Goal: Information Seeking & Learning: Learn about a topic

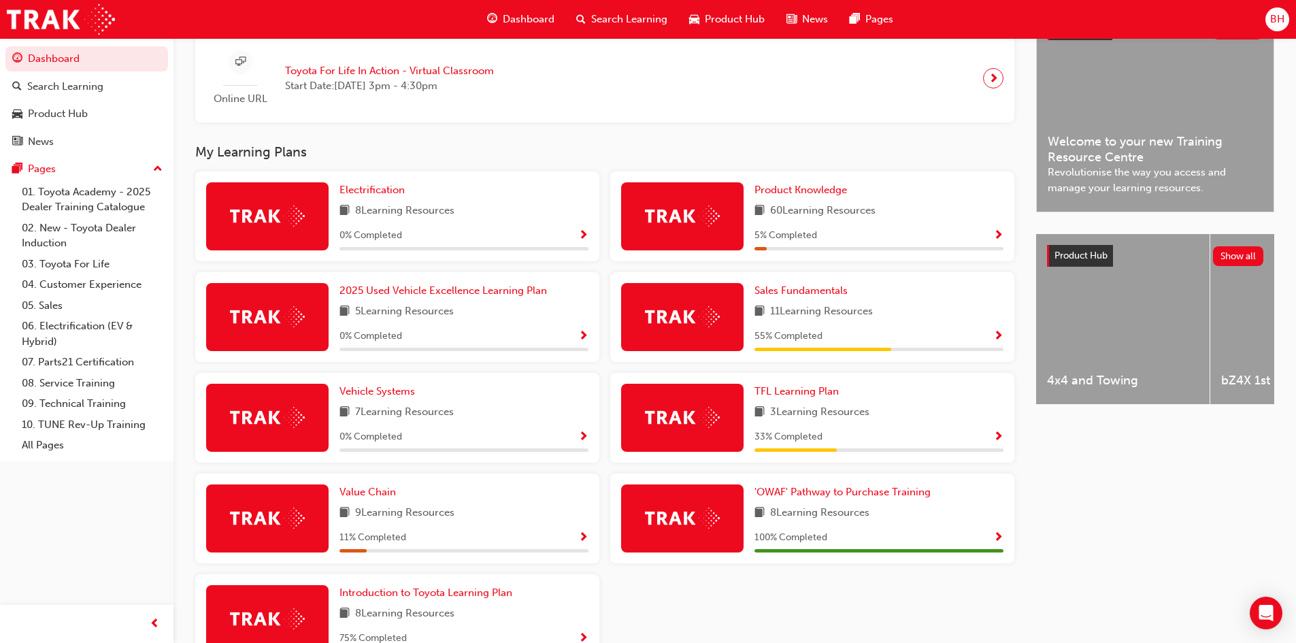
scroll to position [340, 0]
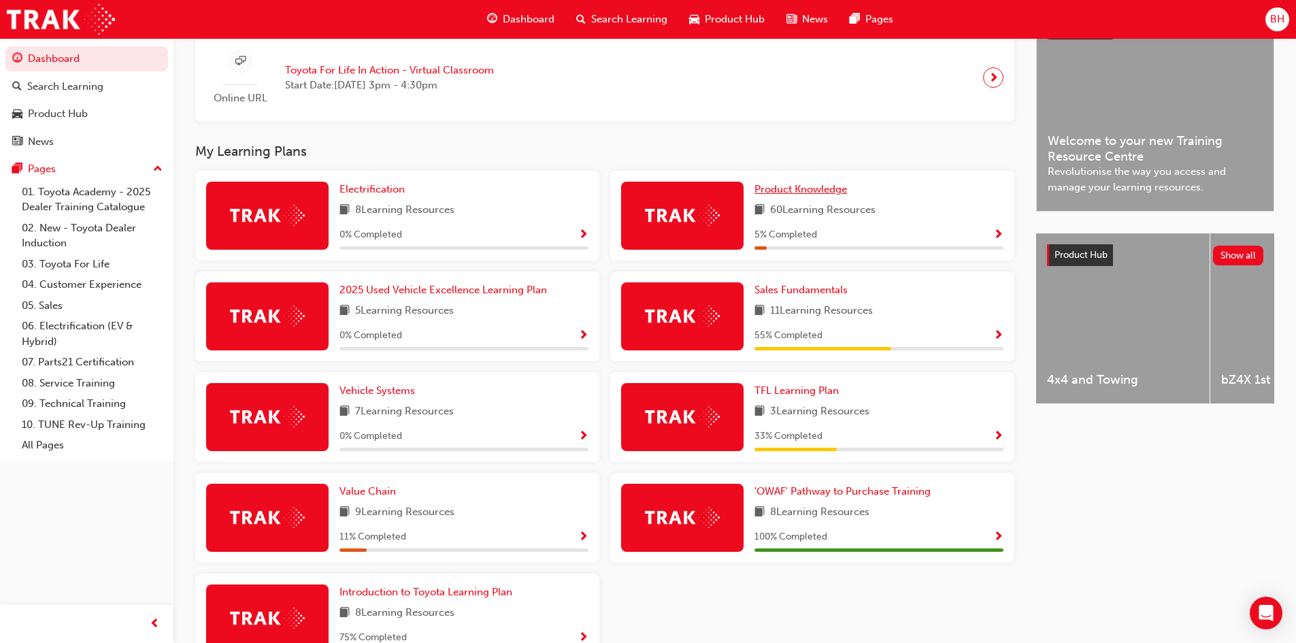
click at [808, 195] on span "Product Knowledge" at bounding box center [800, 189] width 93 height 12
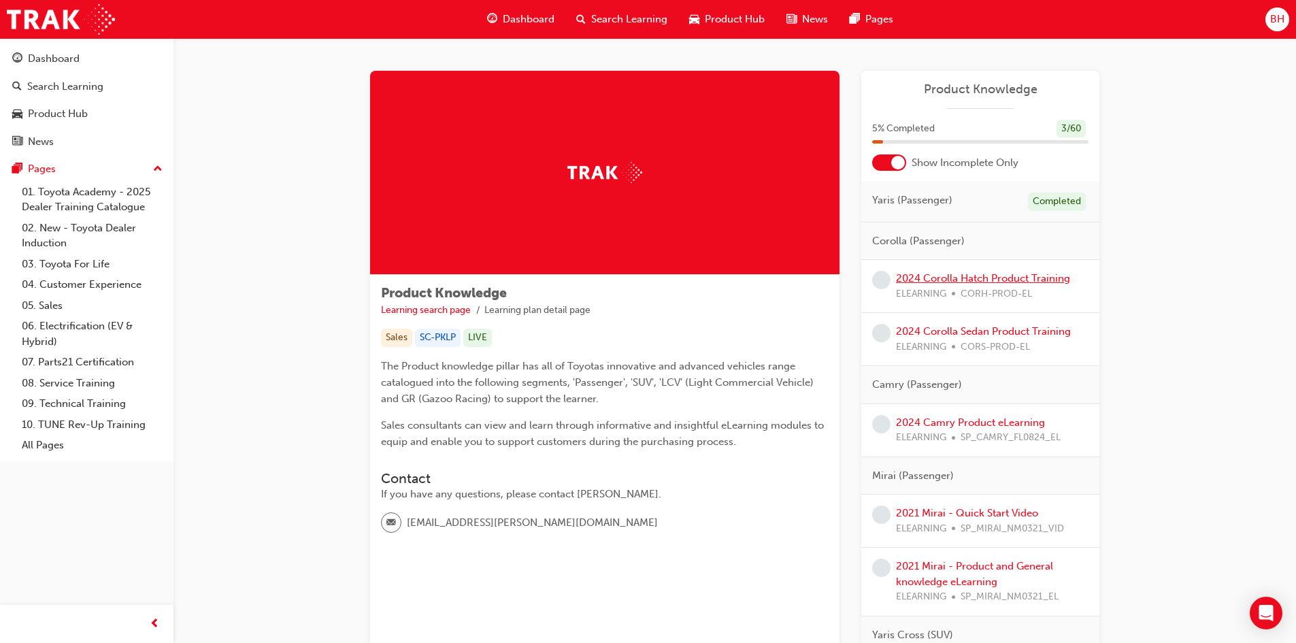
click at [940, 276] on link "2024 Corolla Hatch Product Training" at bounding box center [983, 278] width 174 height 12
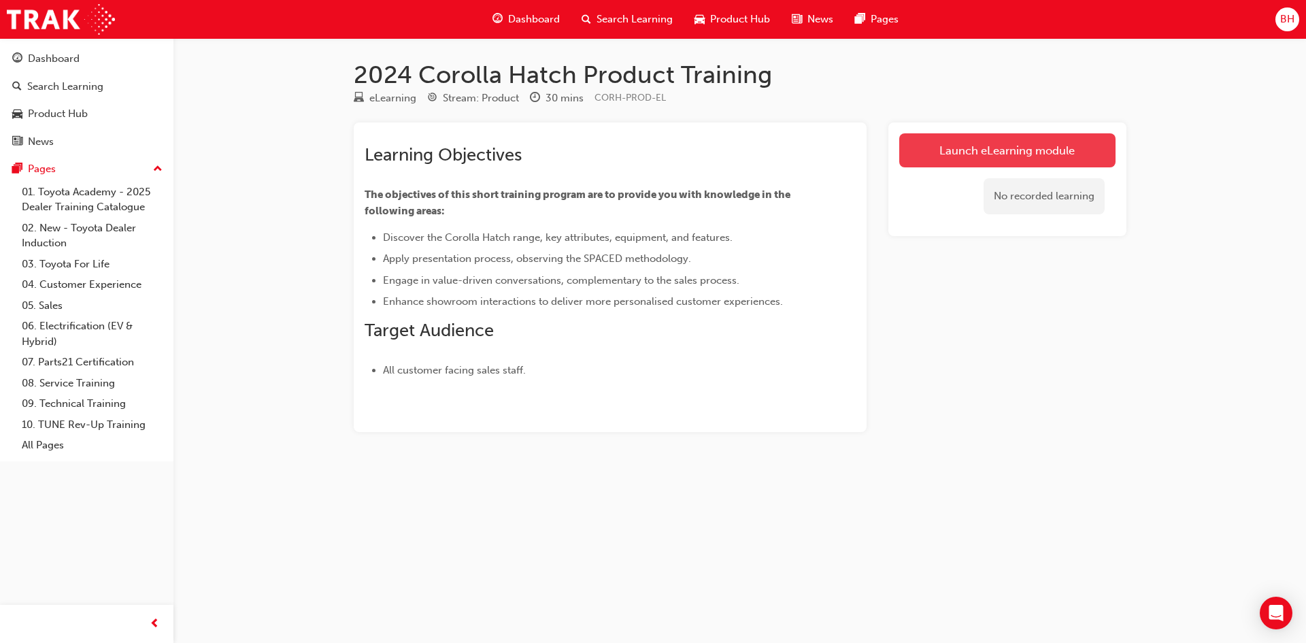
click at [948, 155] on link "Launch eLearning module" at bounding box center [1007, 150] width 216 height 34
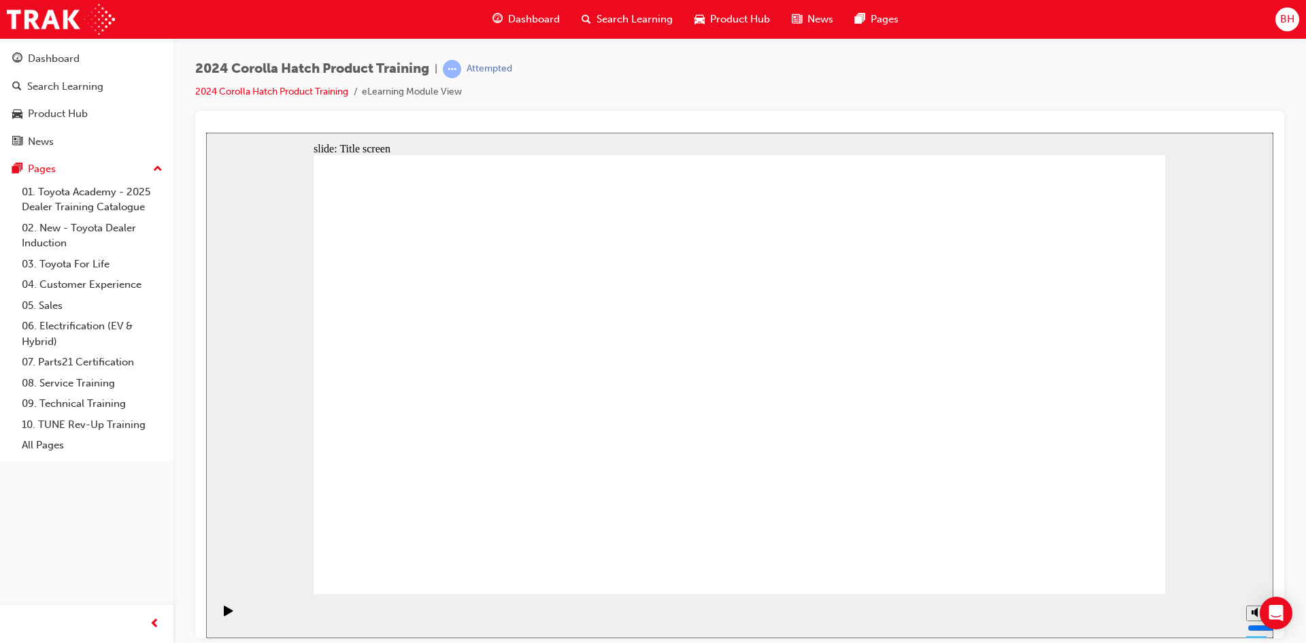
drag, startPoint x: 1107, startPoint y: 575, endPoint x: 1111, endPoint y: 554, distance: 20.8
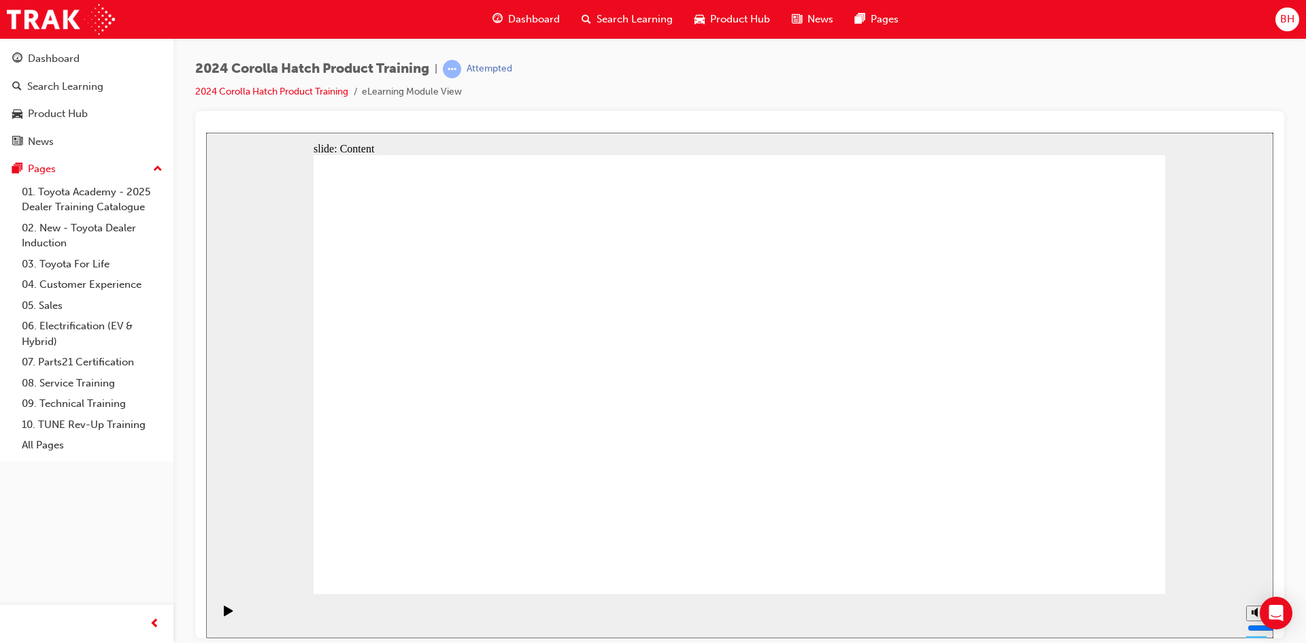
drag, startPoint x: 584, startPoint y: 516, endPoint x: 644, endPoint y: 511, distance: 59.4
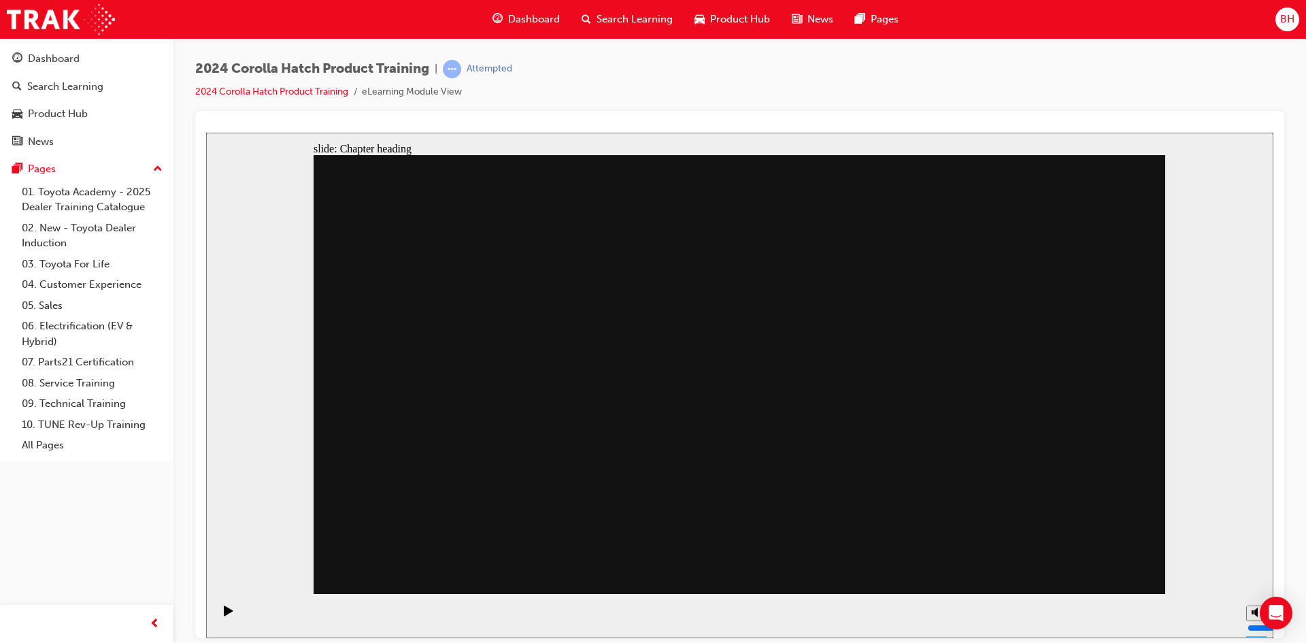
drag, startPoint x: 584, startPoint y: 306, endPoint x: 571, endPoint y: 309, distance: 12.5
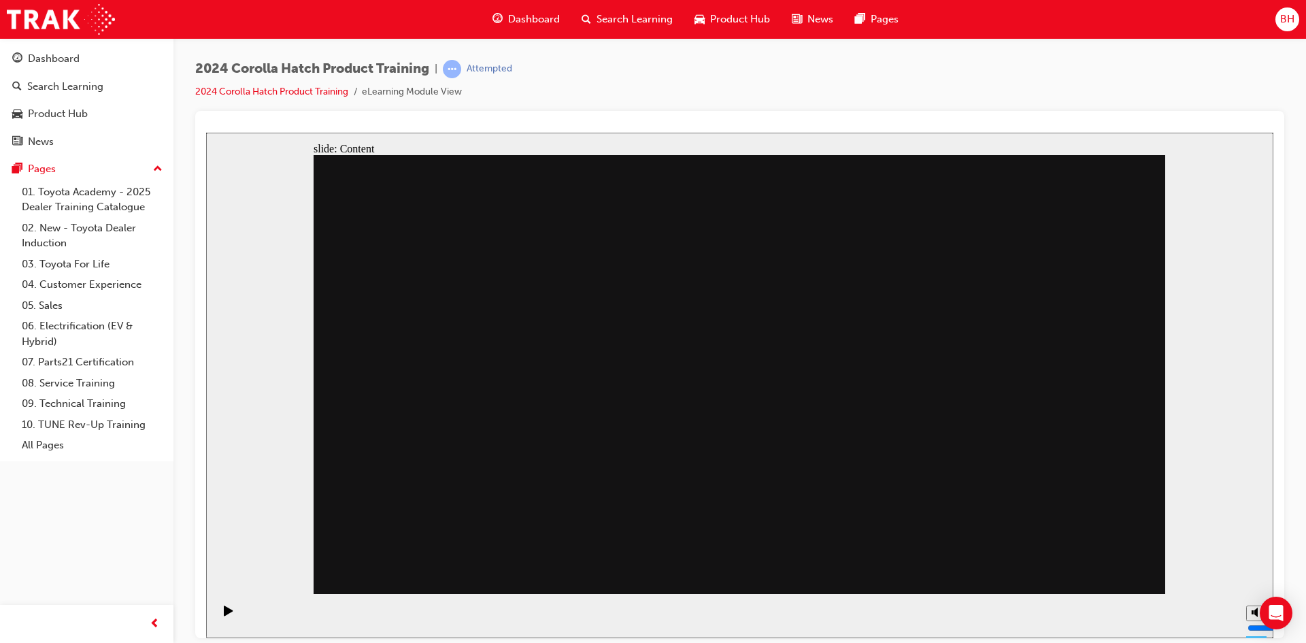
drag, startPoint x: 736, startPoint y: 471, endPoint x: 718, endPoint y: 476, distance: 18.3
